Goal: Find specific page/section: Find specific page/section

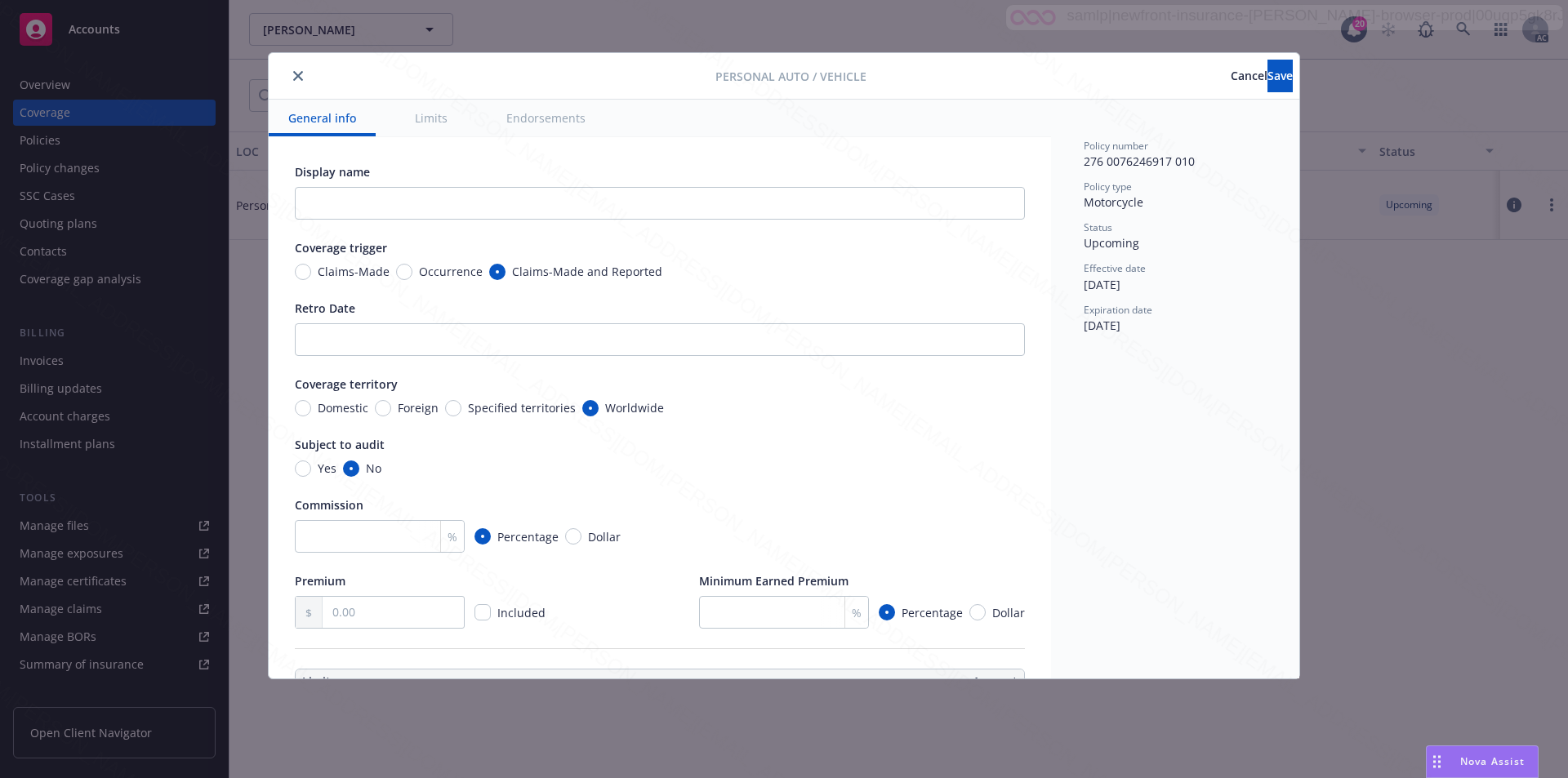
click at [296, 77] on icon "close" at bounding box center [298, 76] width 10 height 10
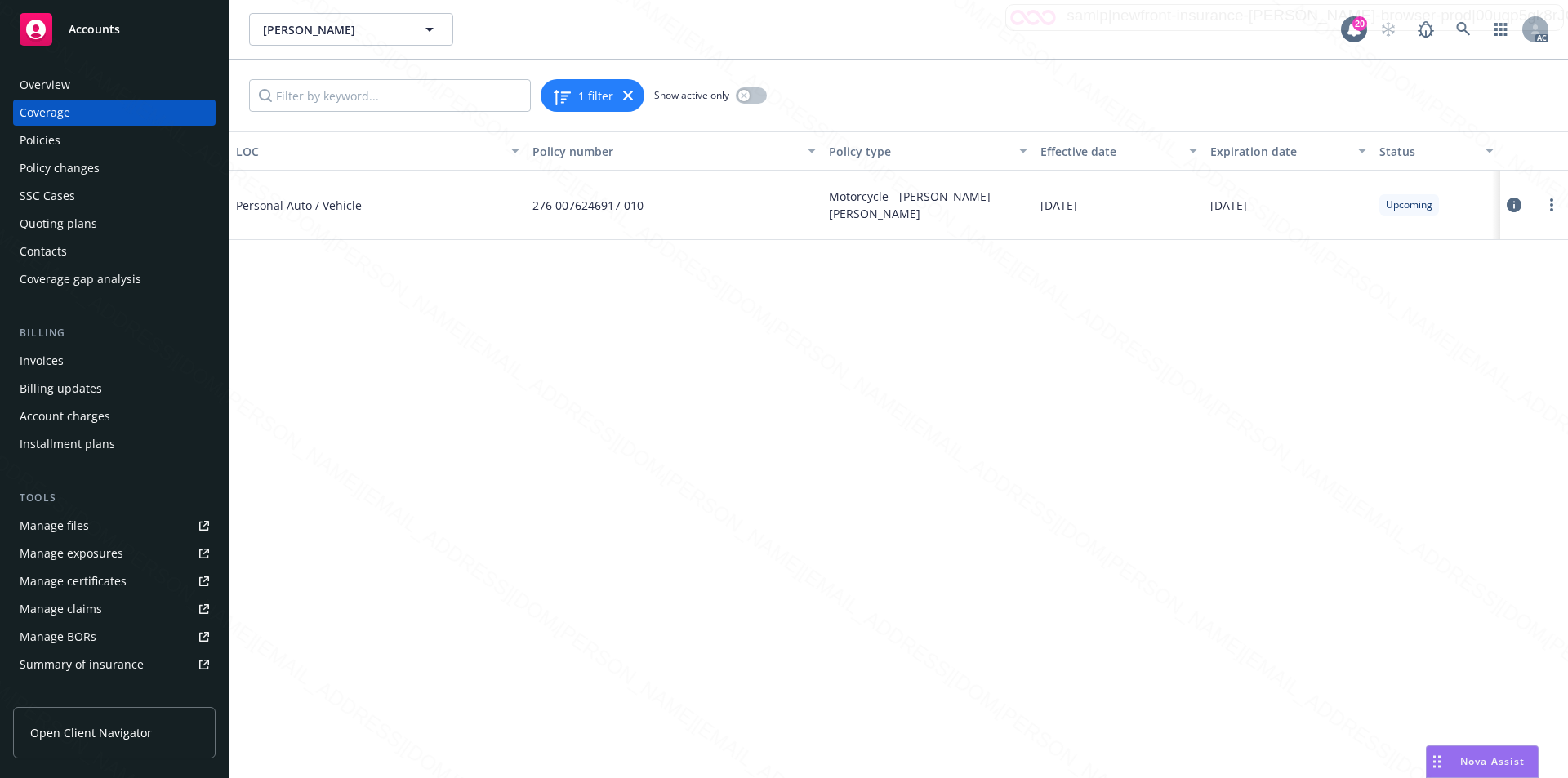
click at [98, 33] on span "Accounts" at bounding box center [94, 28] width 52 height 13
